Goal: Check status: Check status

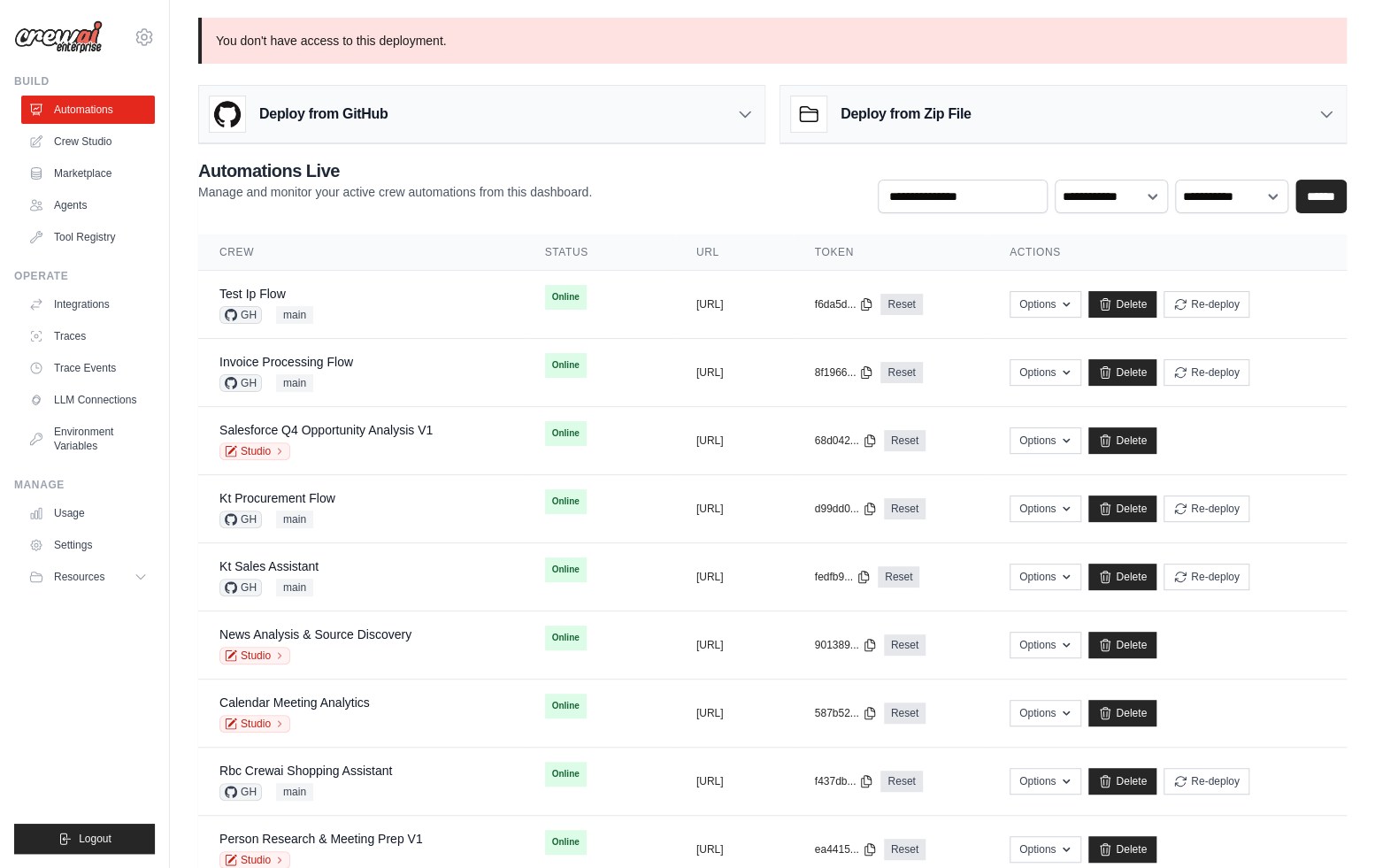
click at [140, 19] on div "mike@crewai.com CrewAI Internal Org Gelato MP@Crew ✓ CrewAI Demo Account Gelato…" at bounding box center [84, 28] width 141 height 57
click at [142, 29] on icon at bounding box center [144, 37] width 21 height 21
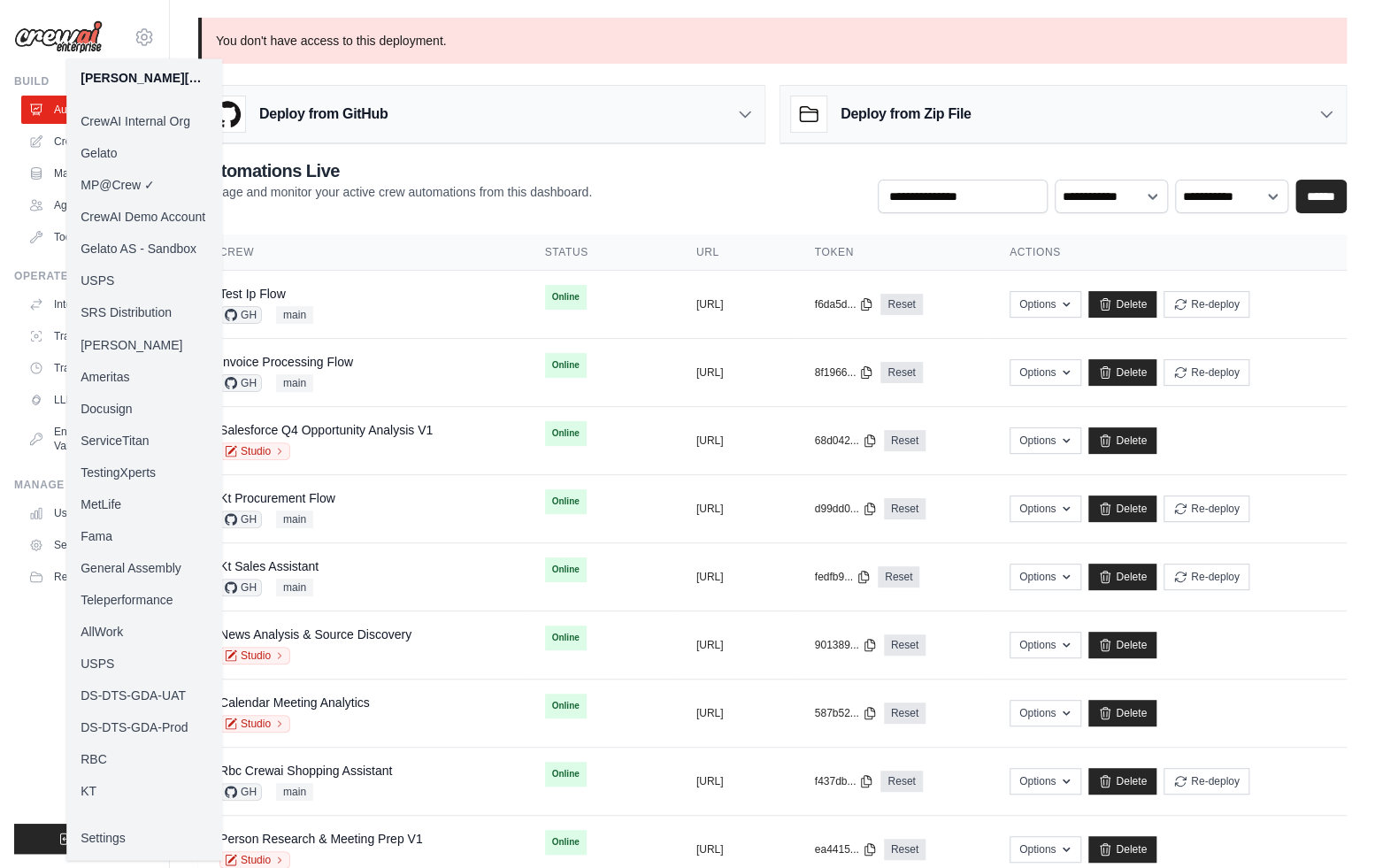
click at [116, 399] on link "Docusign" at bounding box center [144, 407] width 156 height 32
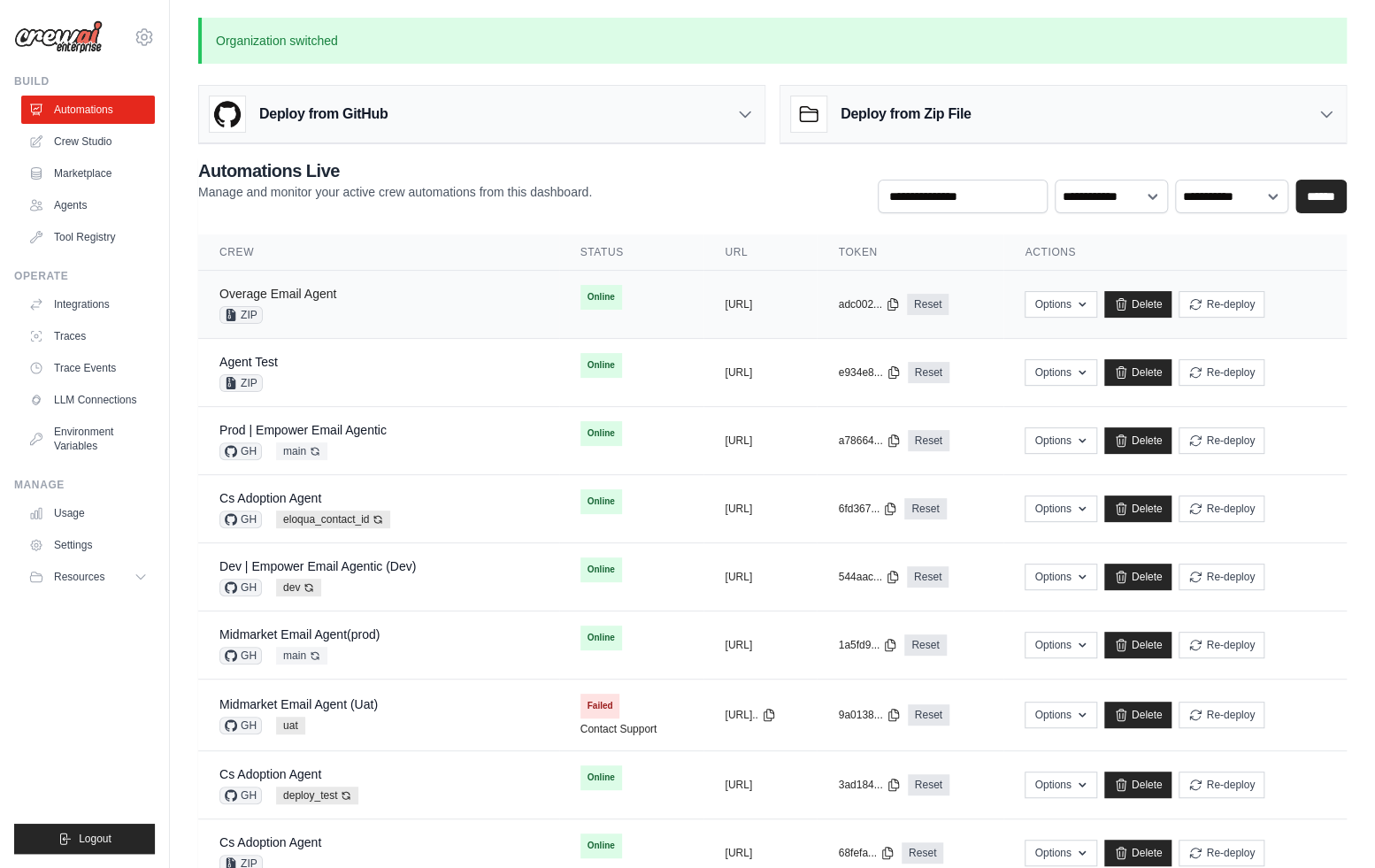
click at [333, 292] on link "Overage Email Agent" at bounding box center [278, 293] width 117 height 14
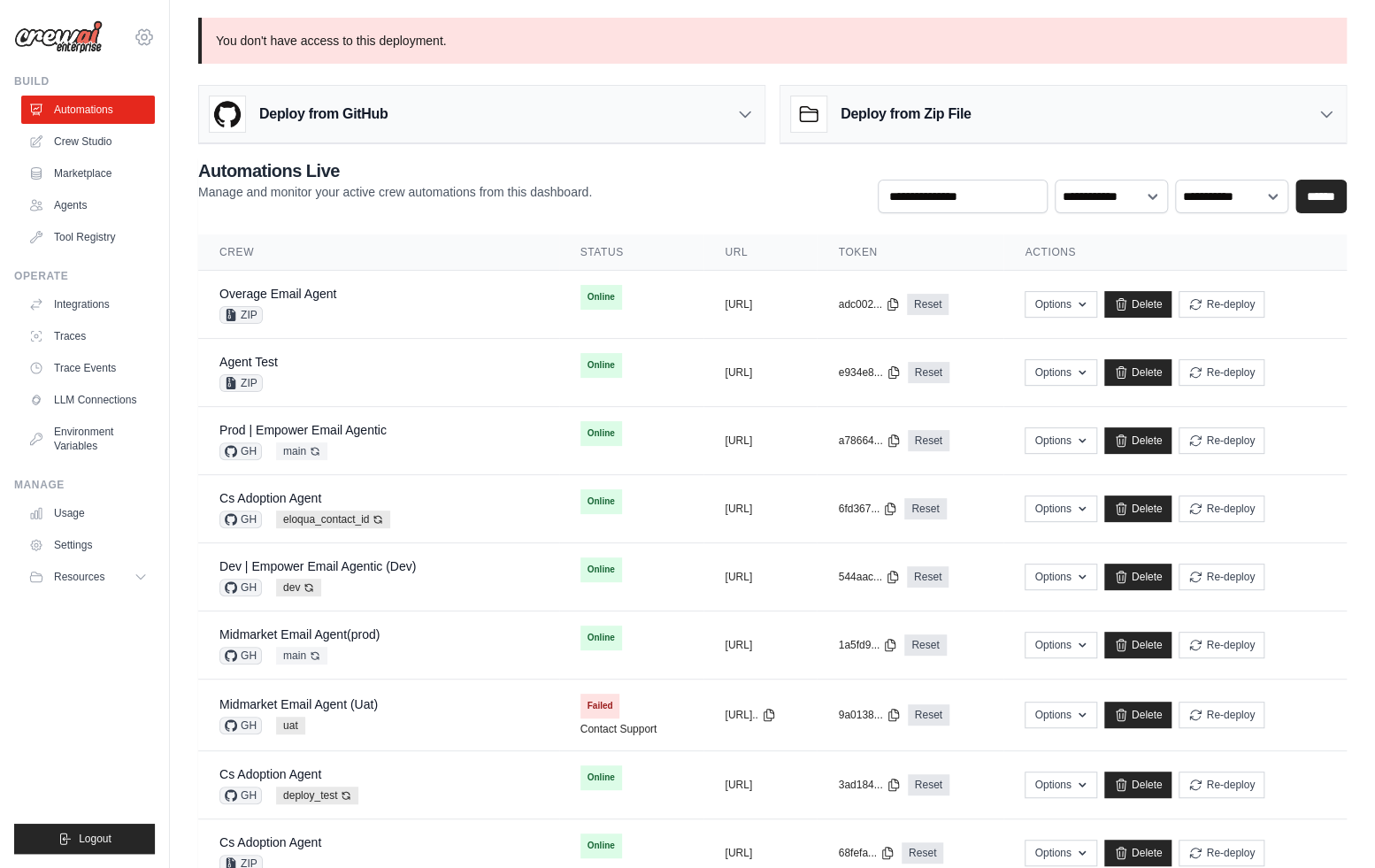
click at [142, 29] on icon at bounding box center [144, 37] width 21 height 21
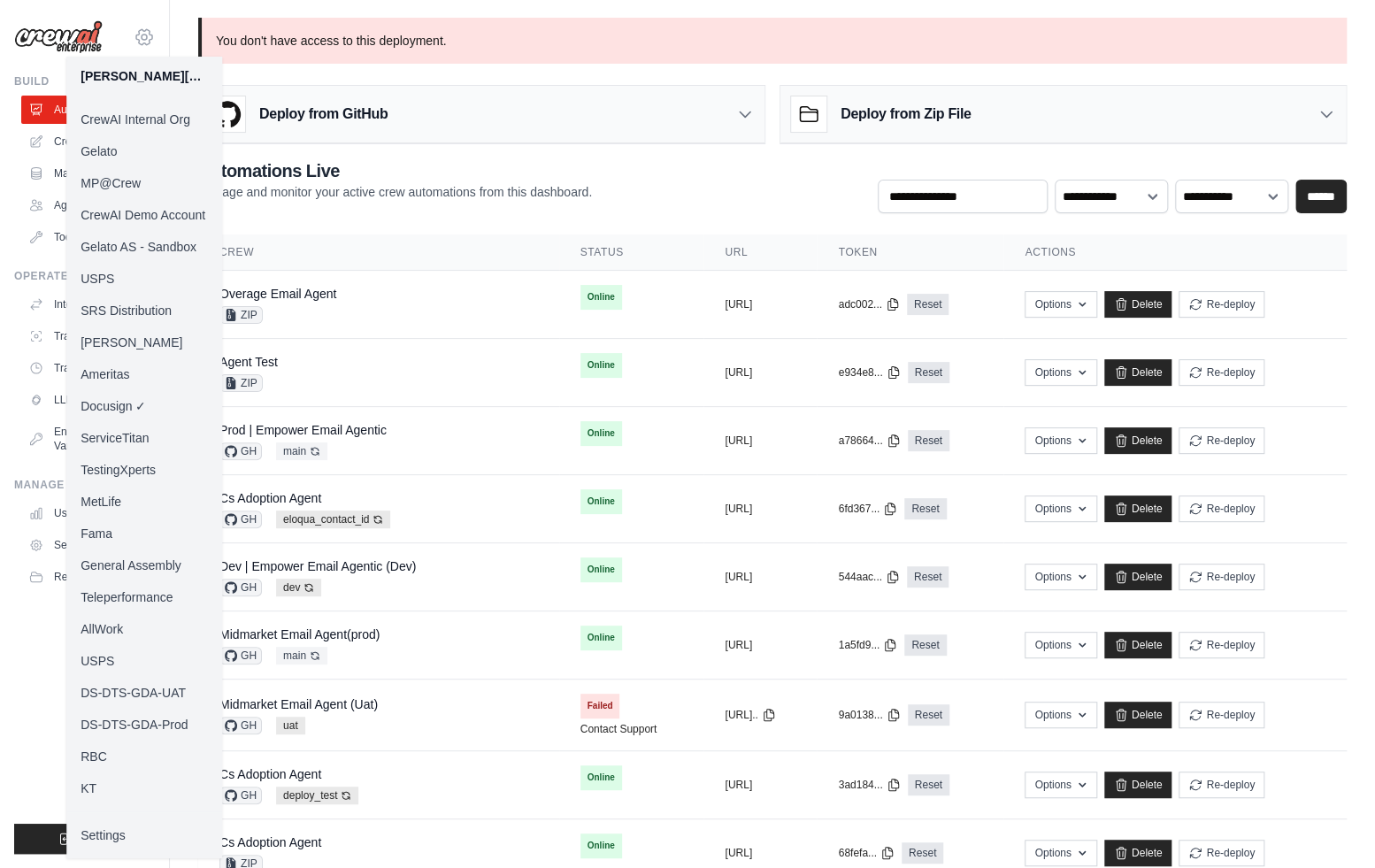
click at [142, 29] on icon at bounding box center [144, 37] width 21 height 21
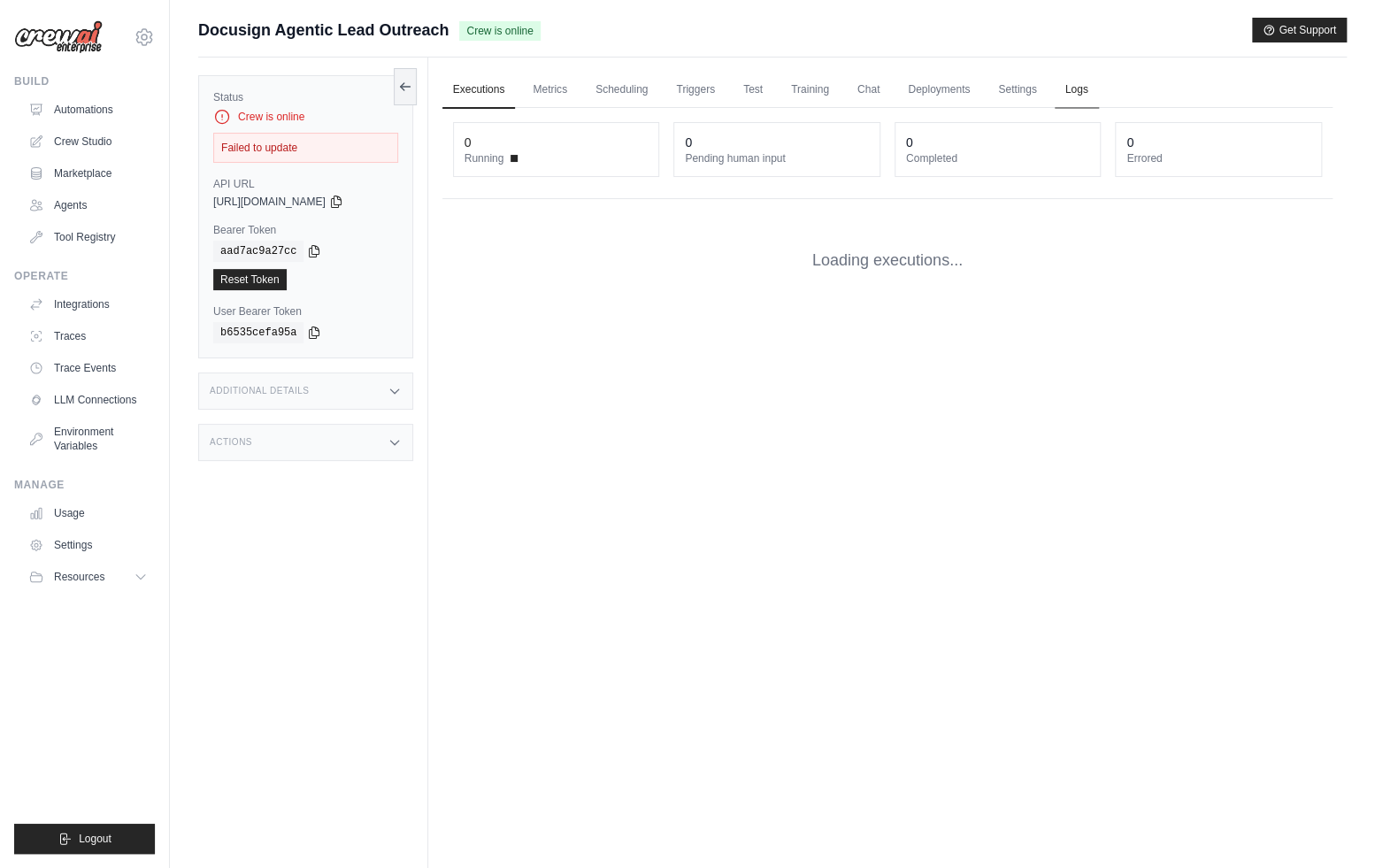
click at [1076, 83] on link "Logs" at bounding box center [1077, 90] width 44 height 37
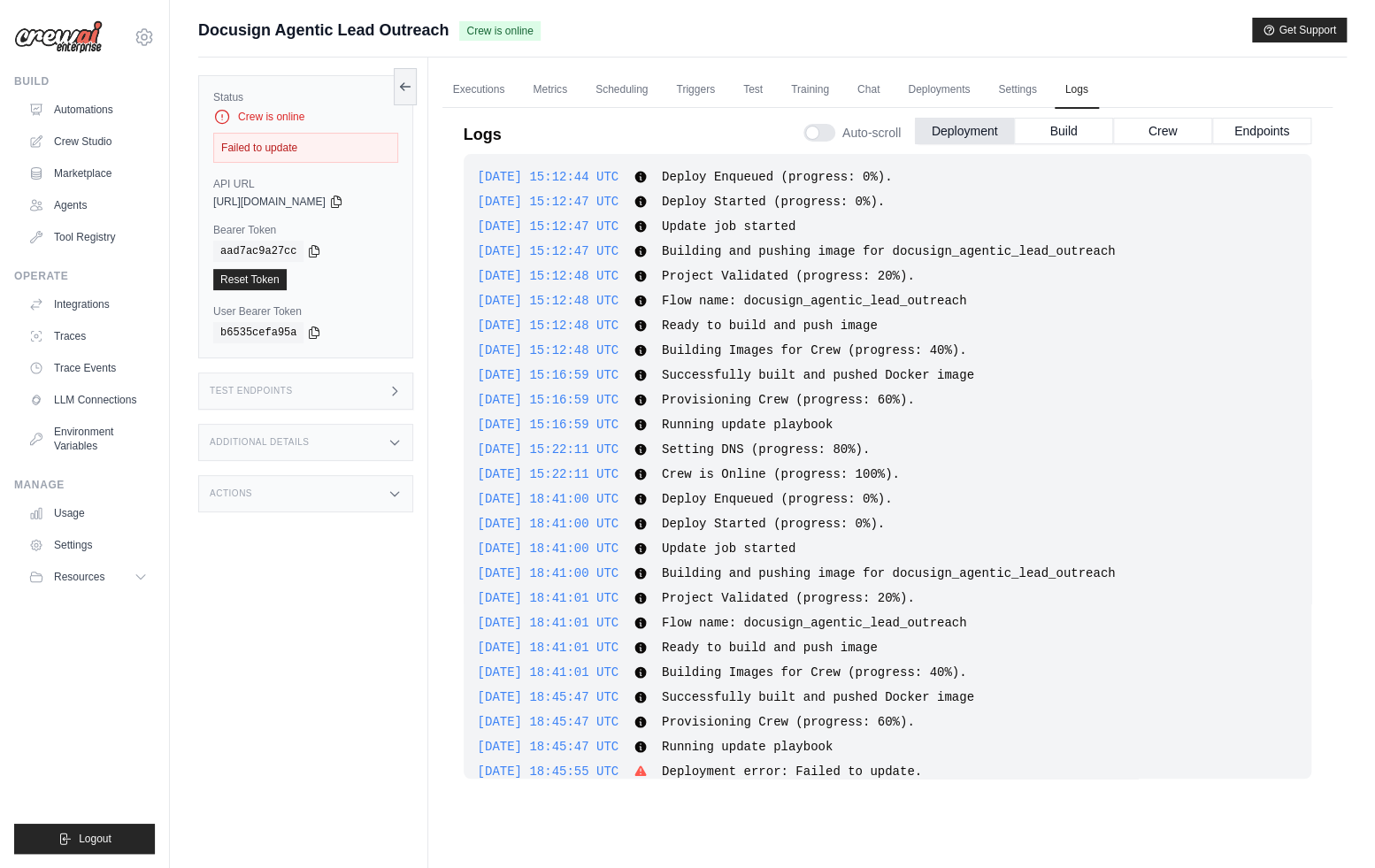
scroll to position [419, 0]
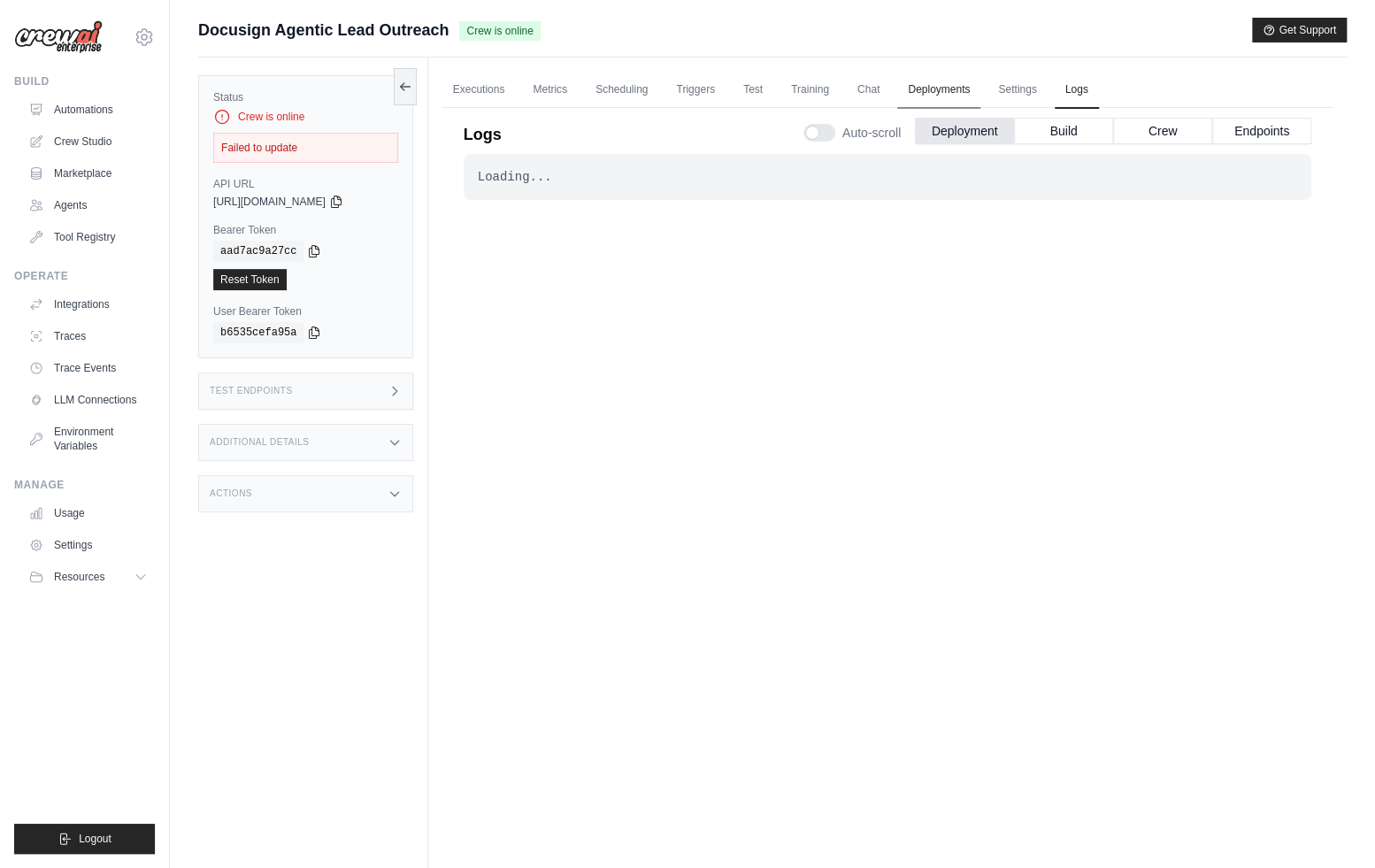
click at [931, 86] on link "Deployments" at bounding box center [938, 90] width 83 height 37
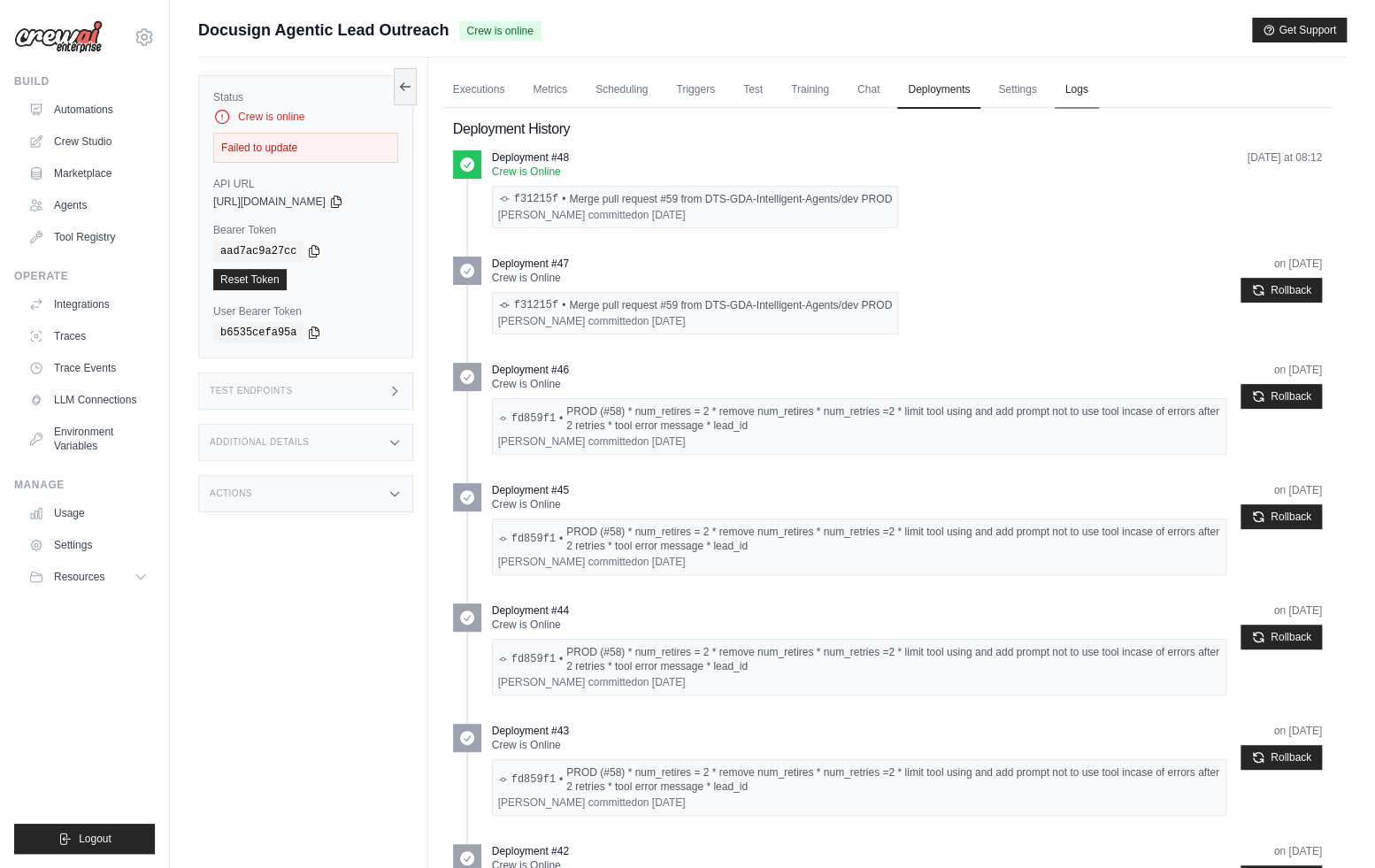
click at [1089, 88] on link "Logs" at bounding box center [1077, 90] width 44 height 37
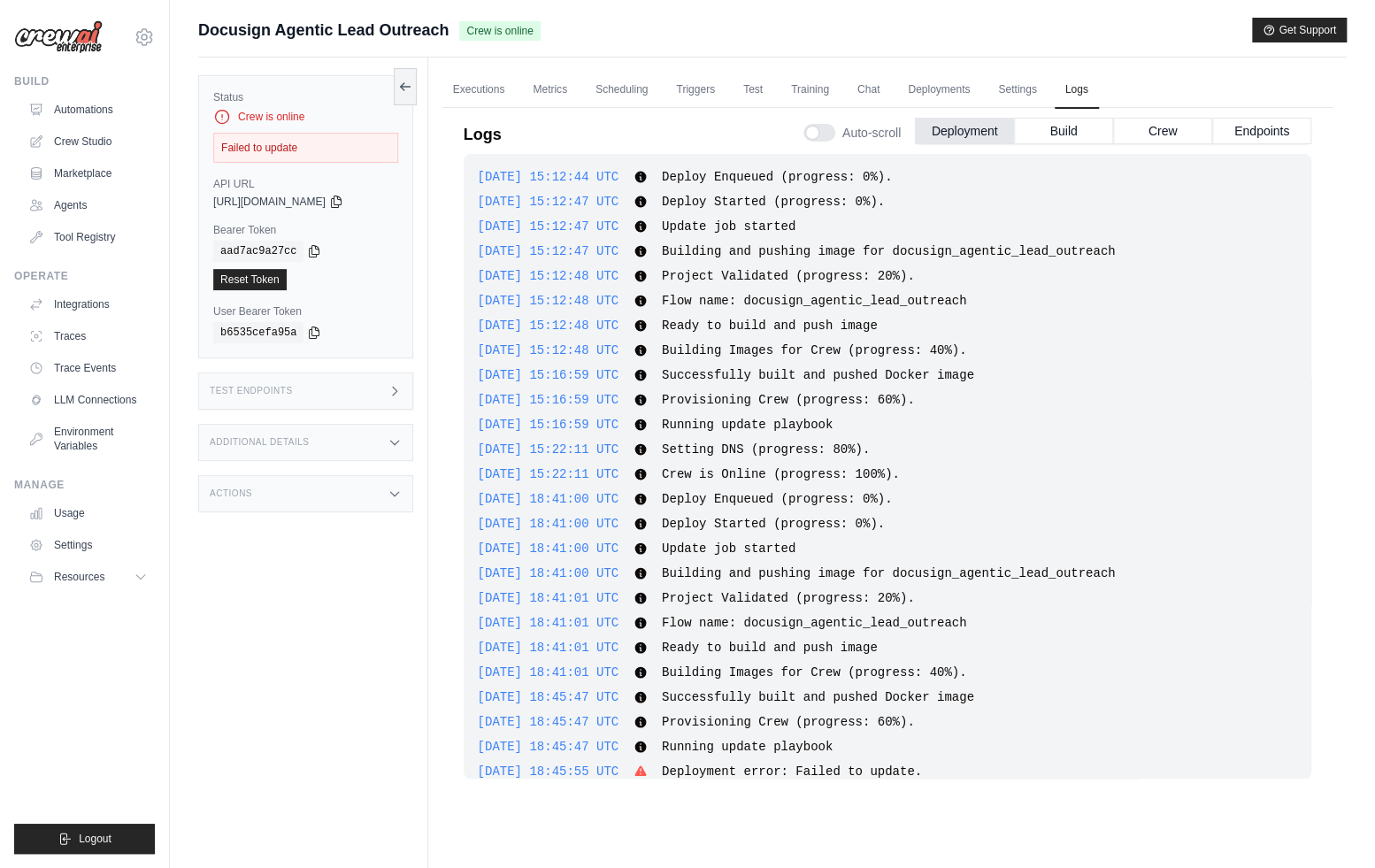
scroll to position [419, 0]
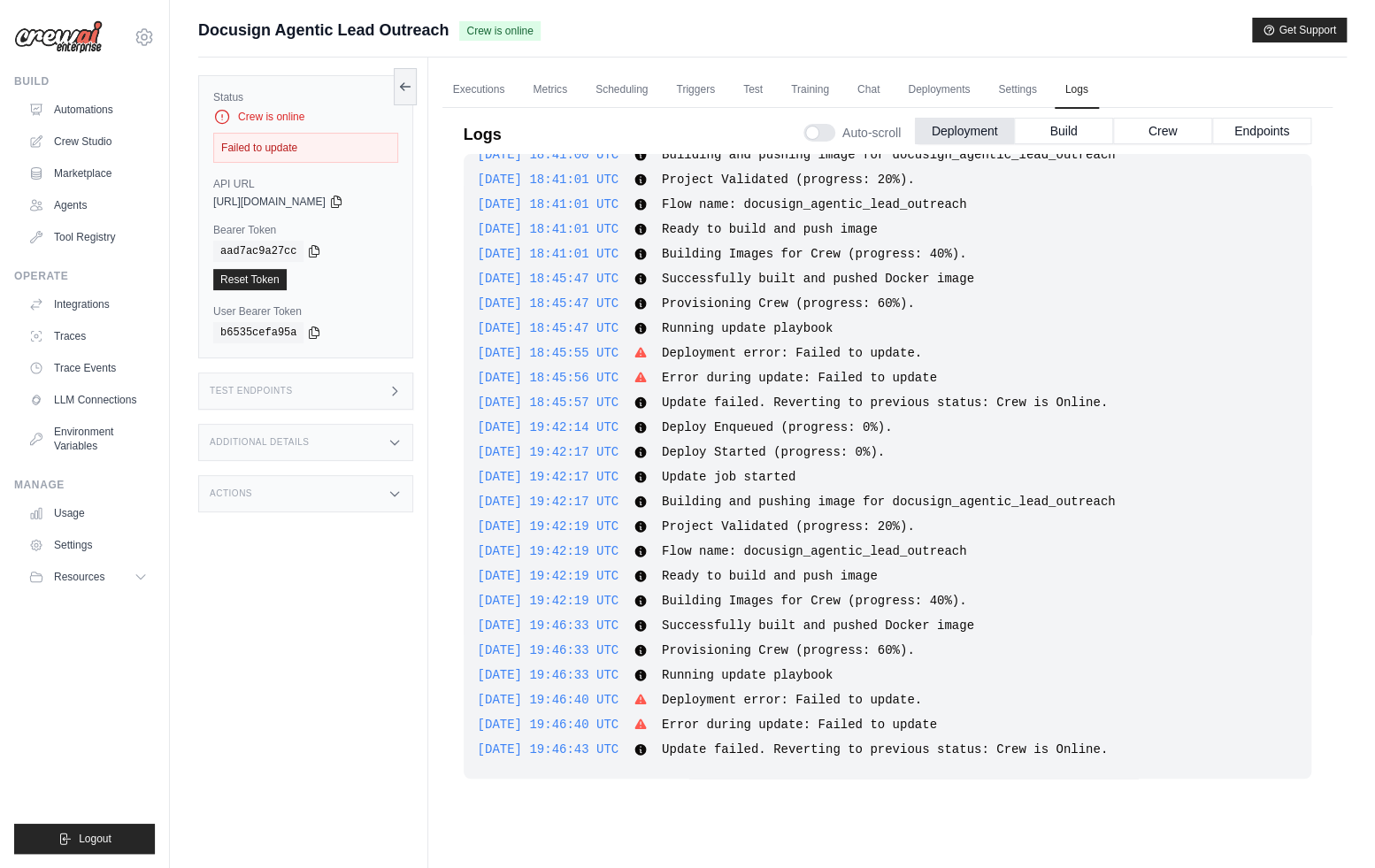
drag, startPoint x: 651, startPoint y: 751, endPoint x: 456, endPoint y: 753, distance: 195.0
click at [456, 753] on div "Logs Auto-scroll Deployment Build Crew Endpoints 2025-08-27 15:12:44 UTC Deploy…" at bounding box center [887, 467] width 890 height 738
copy span "2025-09-02 19:46:43 UTC"
drag, startPoint x: 734, startPoint y: 808, endPoint x: 782, endPoint y: 801, distance: 48.5
click at [734, 809] on div "2025-08-27 15:12:44 UTC Deploy Enqueued (progress: 0%). Show more Show less 202…" at bounding box center [887, 491] width 848 height 674
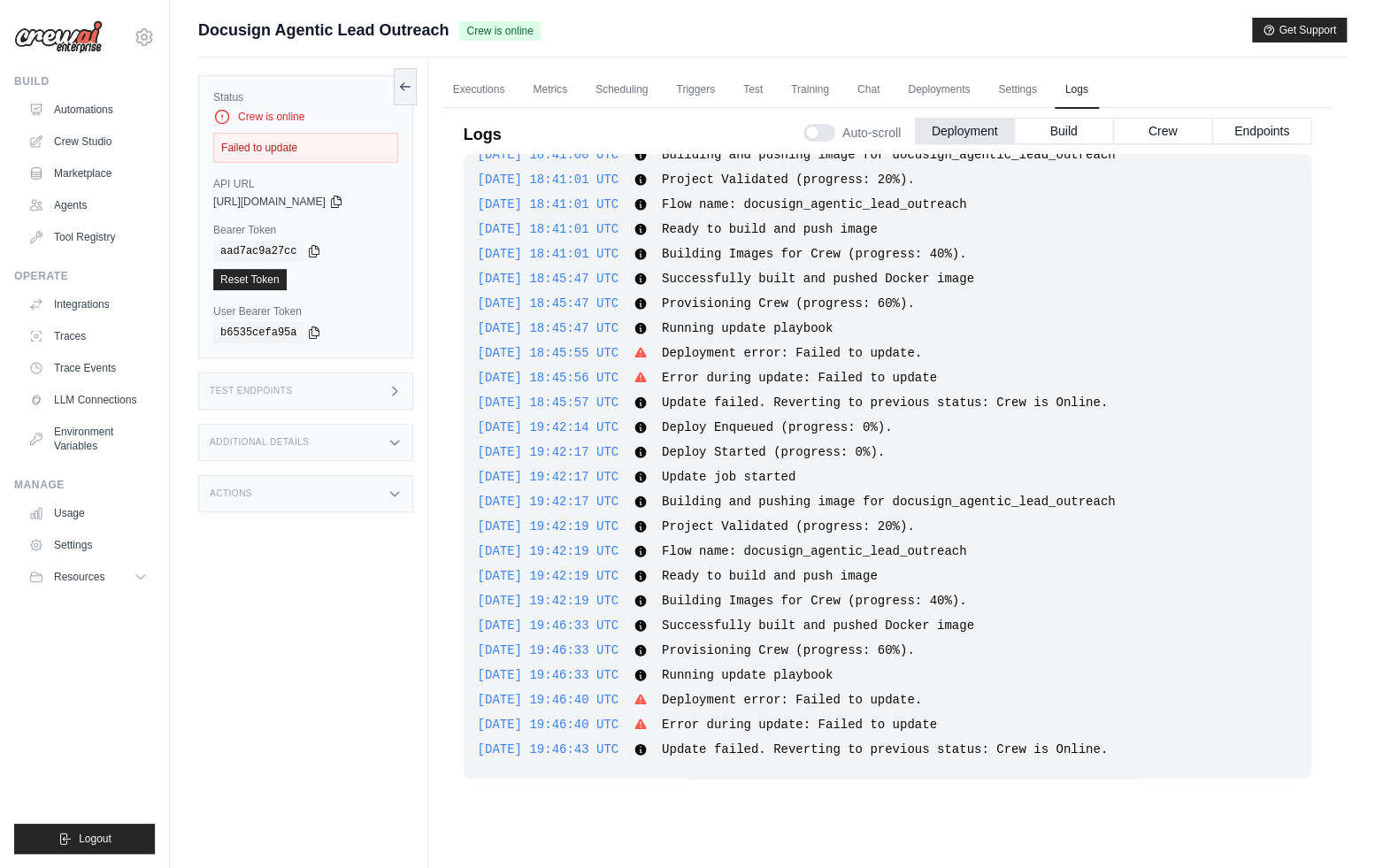
click at [1108, 752] on span "Update failed. Reverting to previous status: Crew is Online." at bounding box center [884, 749] width 446 height 14
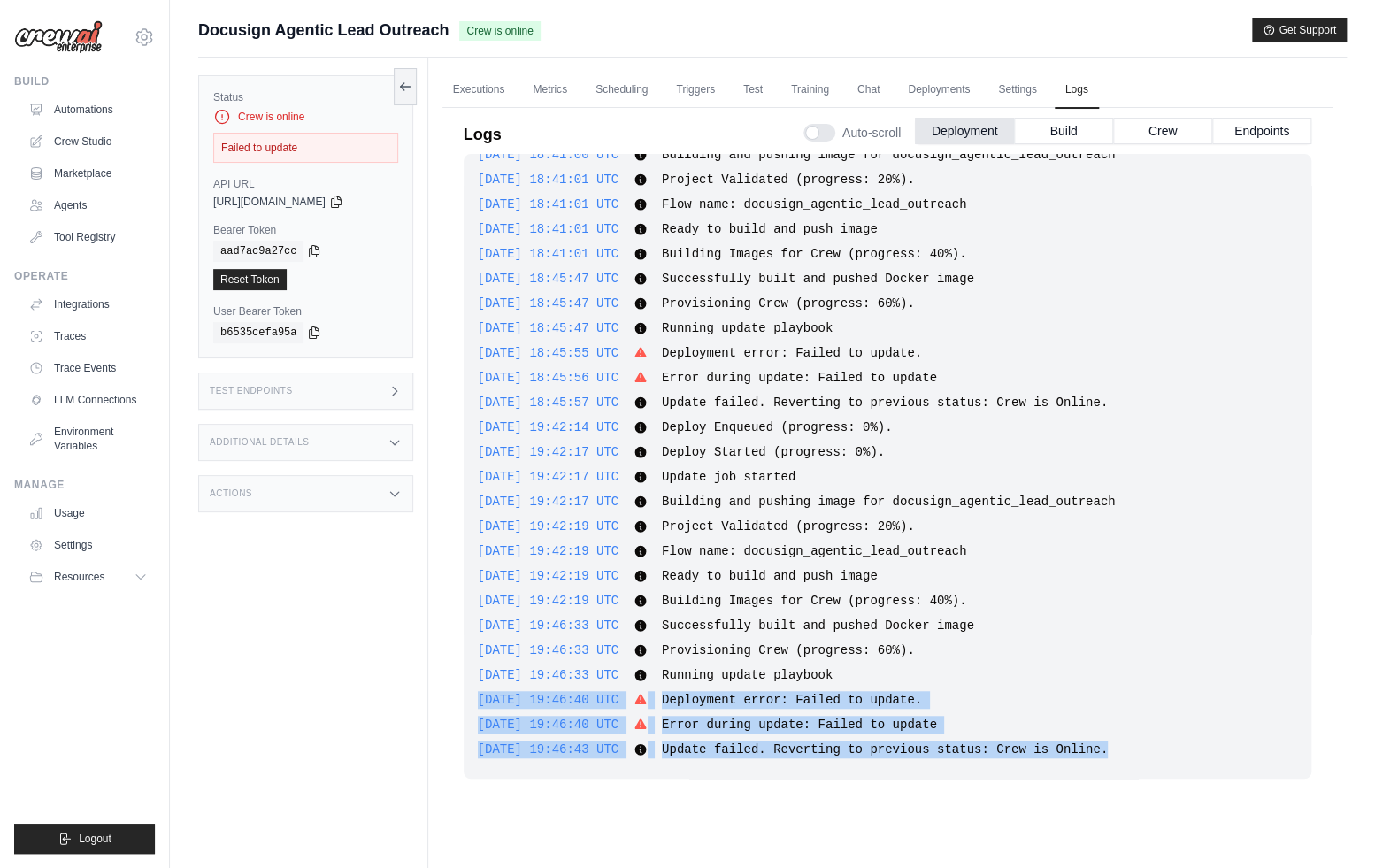
drag, startPoint x: 1173, startPoint y: 749, endPoint x: 474, endPoint y: 698, distance: 700.9
click at [474, 698] on div "2025-08-27 15:12:44 UTC Deploy Enqueued (progress: 0%). Show more Show less 202…" at bounding box center [887, 467] width 848 height 625
copy div "2025-09-02 19:46:40 UTC Deployment error: Failed to update. Show more Show less…"
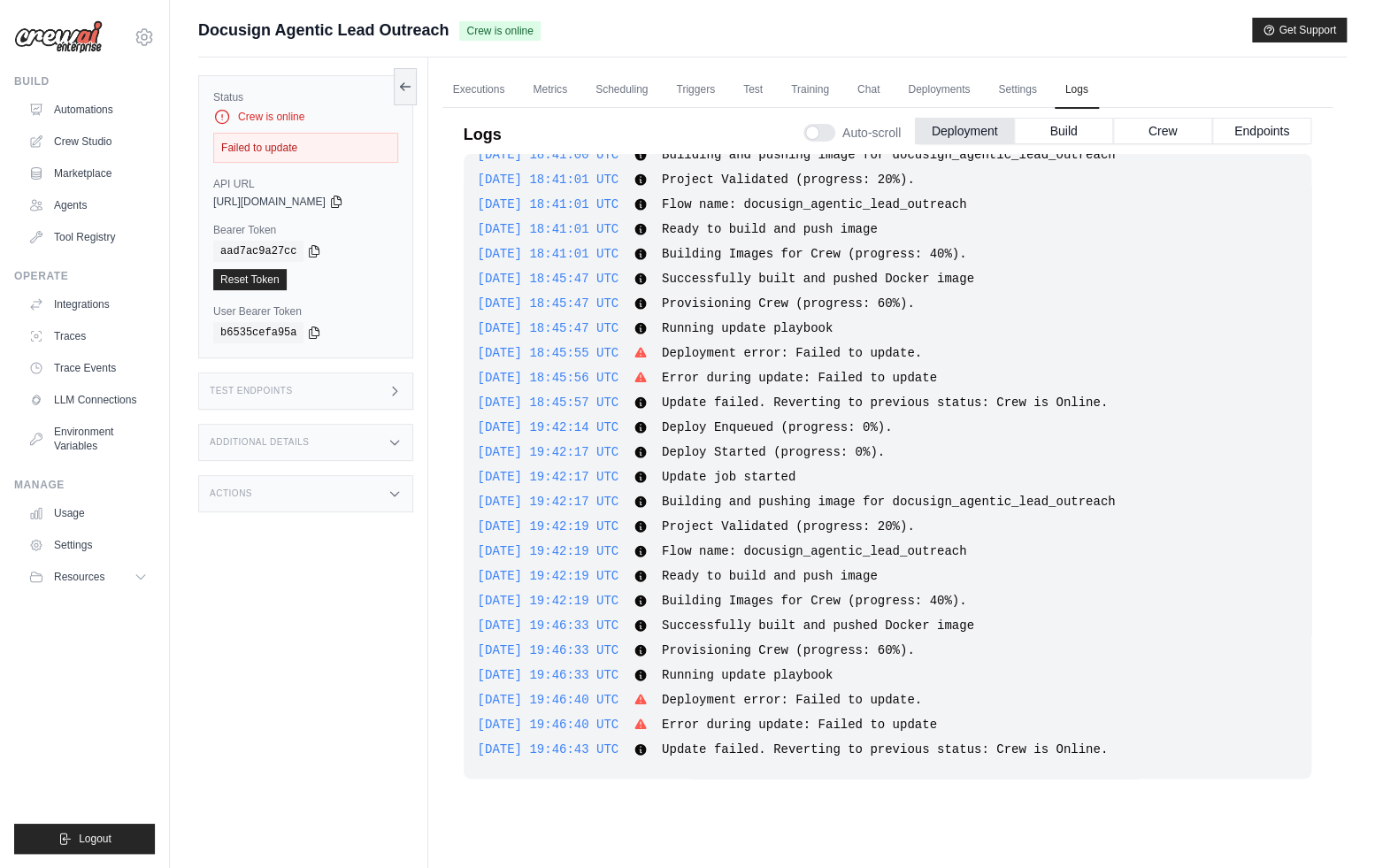
drag, startPoint x: 1135, startPoint y: 622, endPoint x: 1146, endPoint y: 641, distance: 22.0
click at [1135, 623] on div "2025-09-02 19:46:33 UTC Successfully built and pushed Docker image Show more Sh…" at bounding box center [887, 626] width 819 height 17
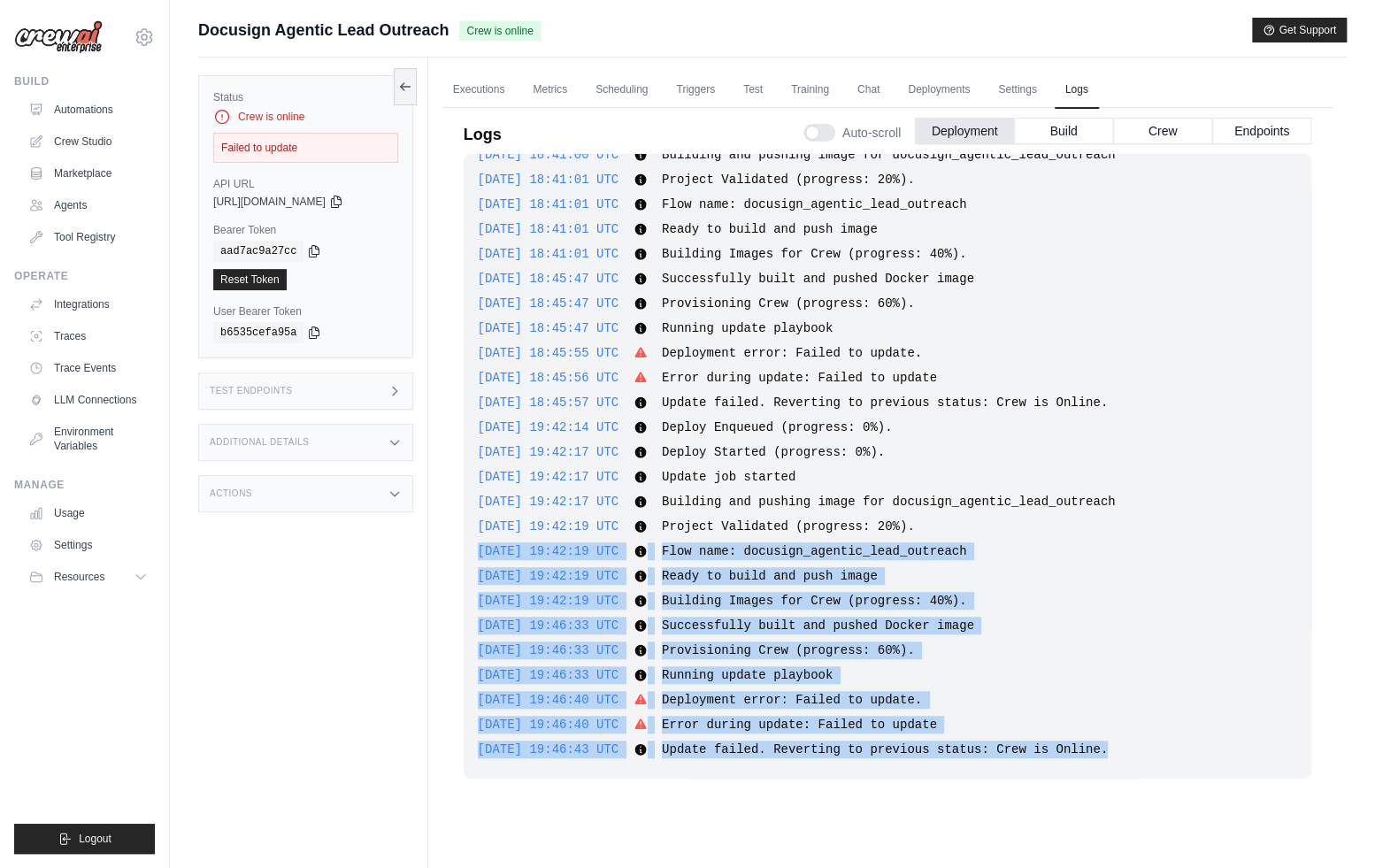
drag, startPoint x: 1160, startPoint y: 750, endPoint x: 461, endPoint y: 542, distance: 729.3
click at [461, 542] on div "Logs Auto-scroll Deployment Build Crew Endpoints 2025-08-27 15:12:44 UTC Deploy…" at bounding box center [887, 467] width 890 height 738
copy div "2025-09-02 19:42:19 UTC Flow name: docusign_agentic_lead_outreach Show more Sho…"
click at [941, 80] on link "Deployments" at bounding box center [938, 90] width 83 height 37
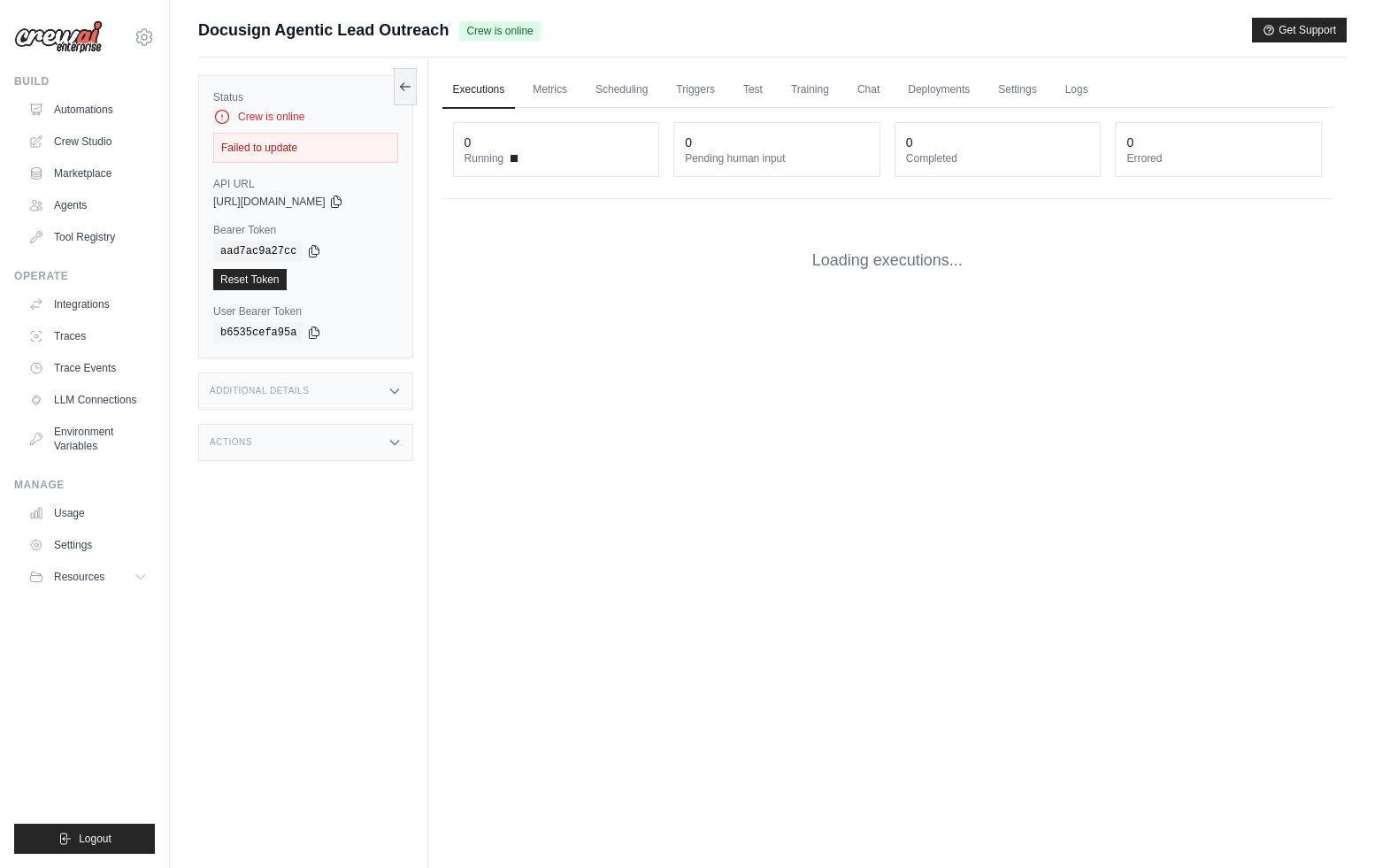
click at [987, 320] on div "Executions Metrics Scheduling Triggers Test Training Chat Deployments Settings …" at bounding box center [887, 491] width 918 height 868
